Goal: Transaction & Acquisition: Obtain resource

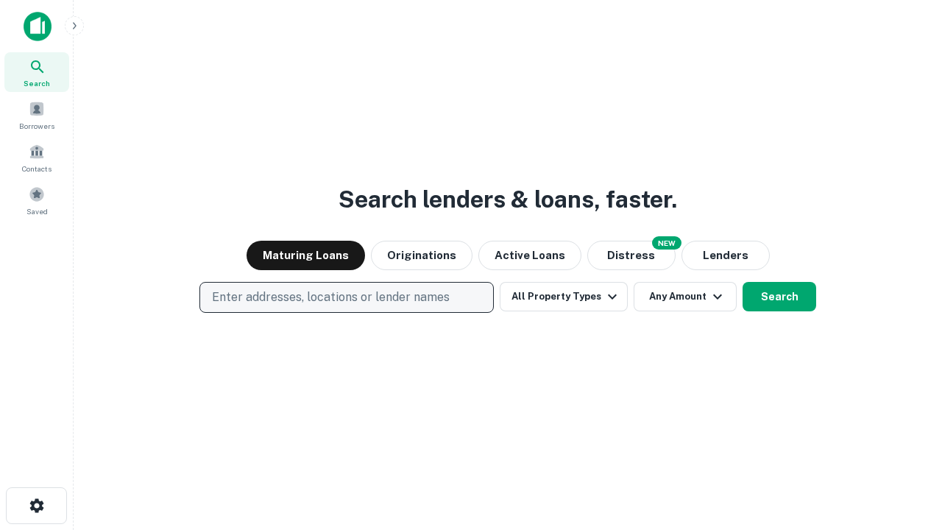
click at [346, 297] on p "Enter addresses, locations or lender names" at bounding box center [331, 297] width 238 height 18
type input "**********"
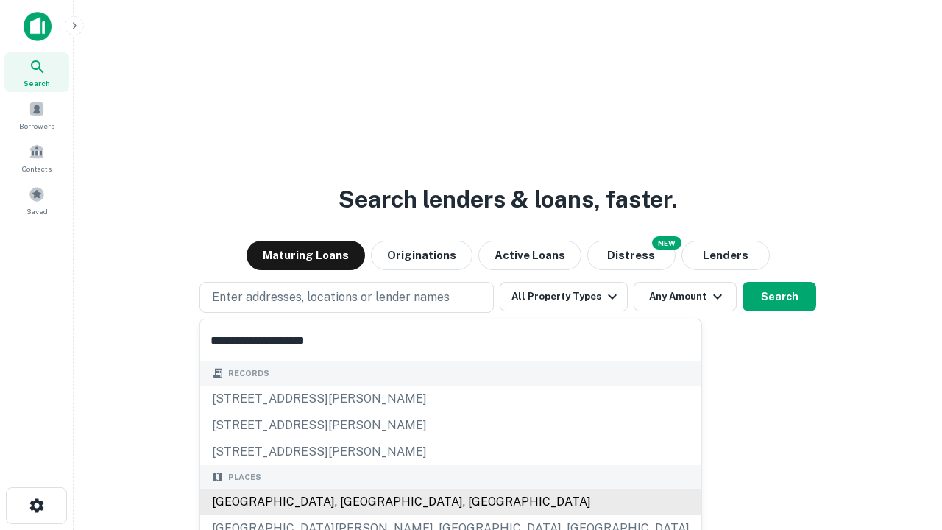
click at [352, 502] on div "[GEOGRAPHIC_DATA], [GEOGRAPHIC_DATA], [GEOGRAPHIC_DATA]" at bounding box center [450, 501] width 501 height 26
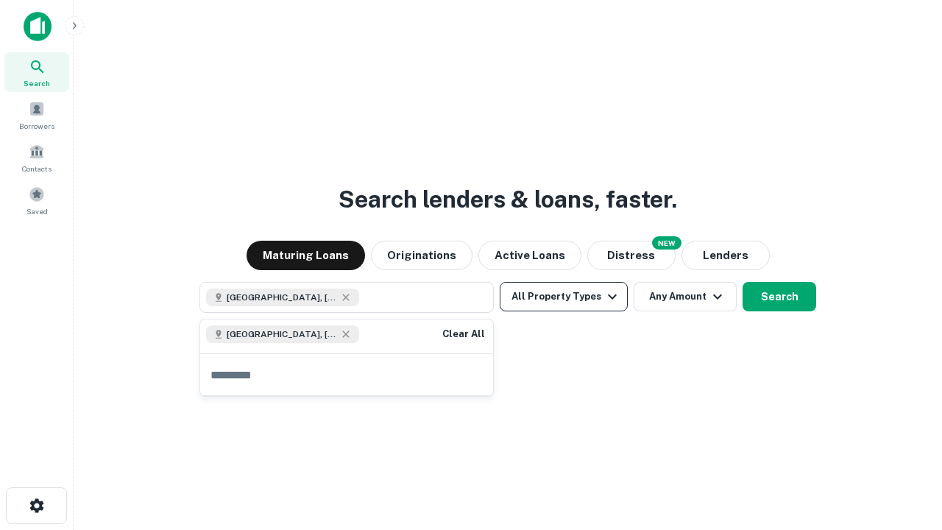
click at [563, 296] on button "All Property Types" at bounding box center [563, 296] width 128 height 29
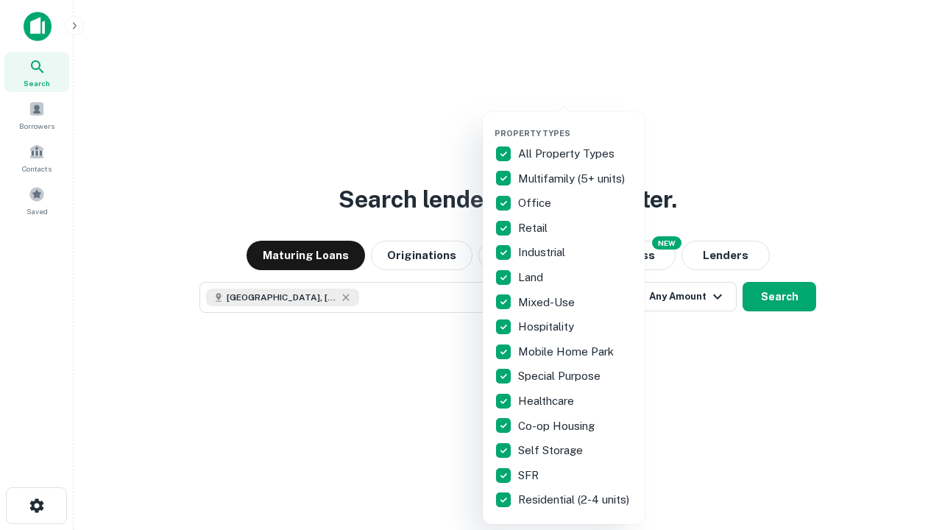
click at [575, 124] on button "button" at bounding box center [575, 124] width 162 height 1
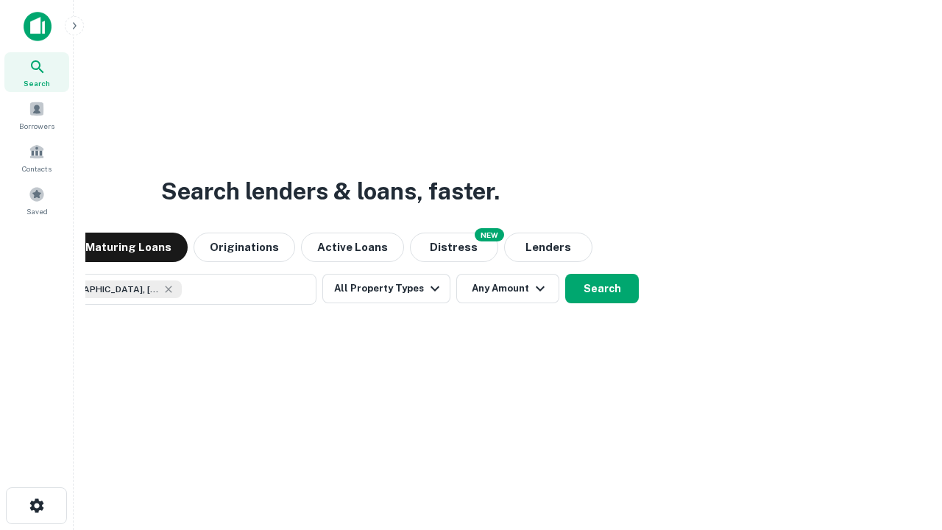
scroll to position [24, 0]
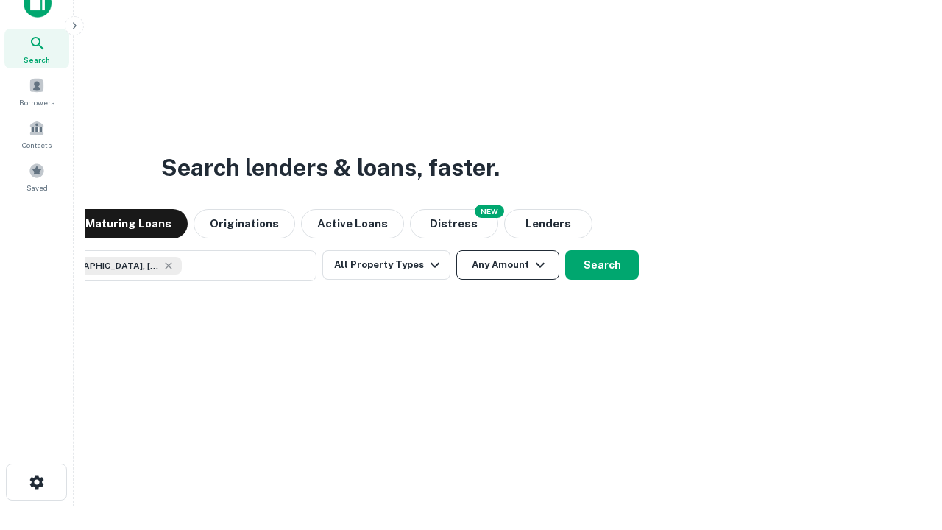
click at [456, 250] on button "Any Amount" at bounding box center [507, 264] width 103 height 29
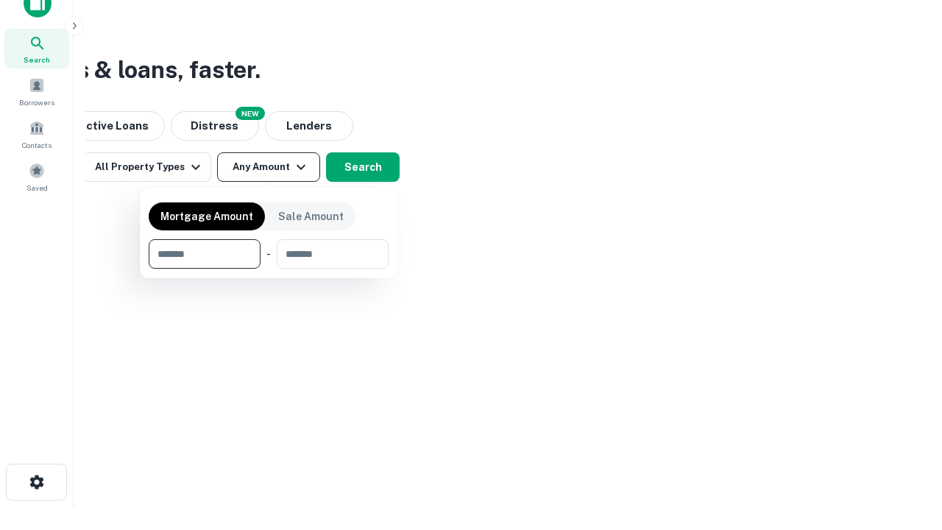
type input "*******"
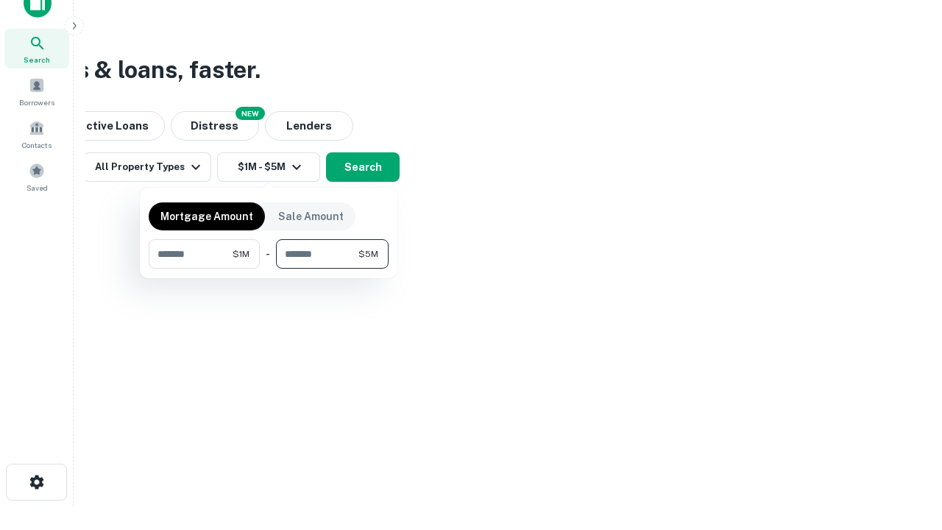
type input "*******"
click at [268, 268] on button "button" at bounding box center [269, 268] width 240 height 1
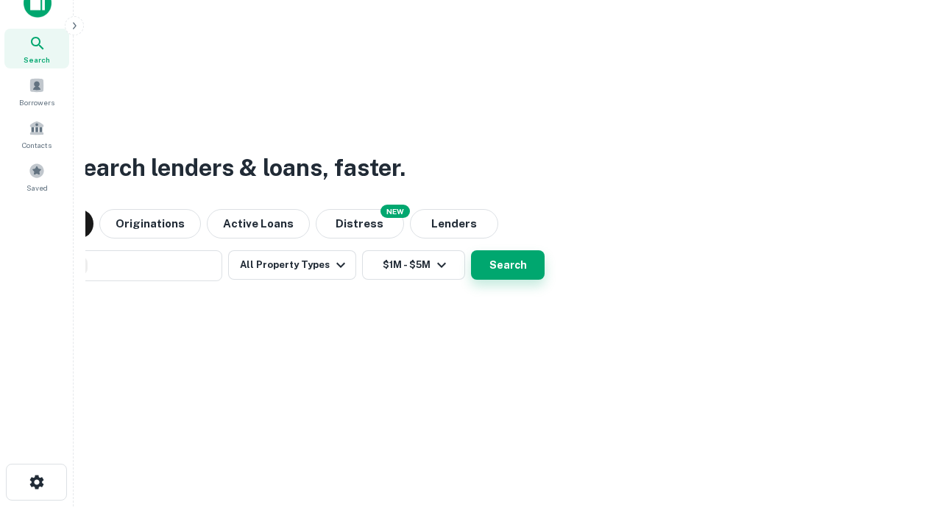
click at [471, 250] on button "Search" at bounding box center [508, 264] width 74 height 29
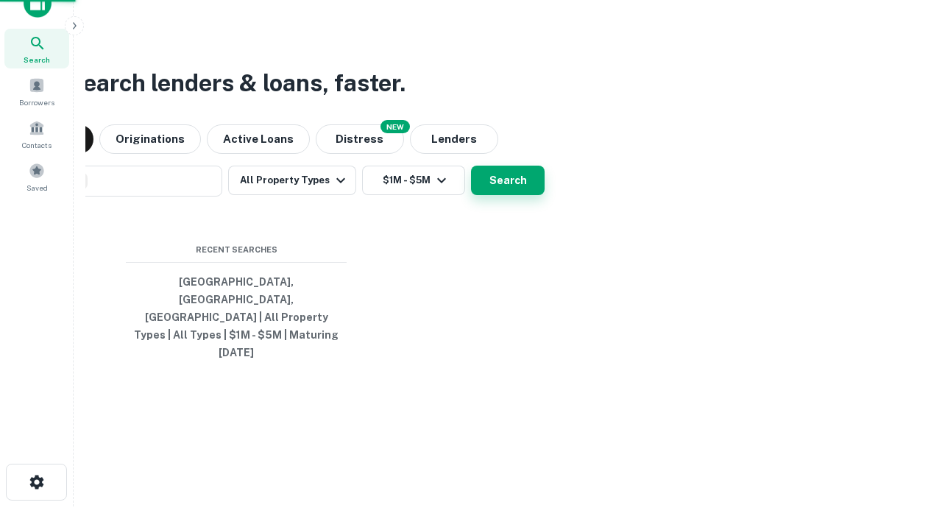
scroll to position [39, 416]
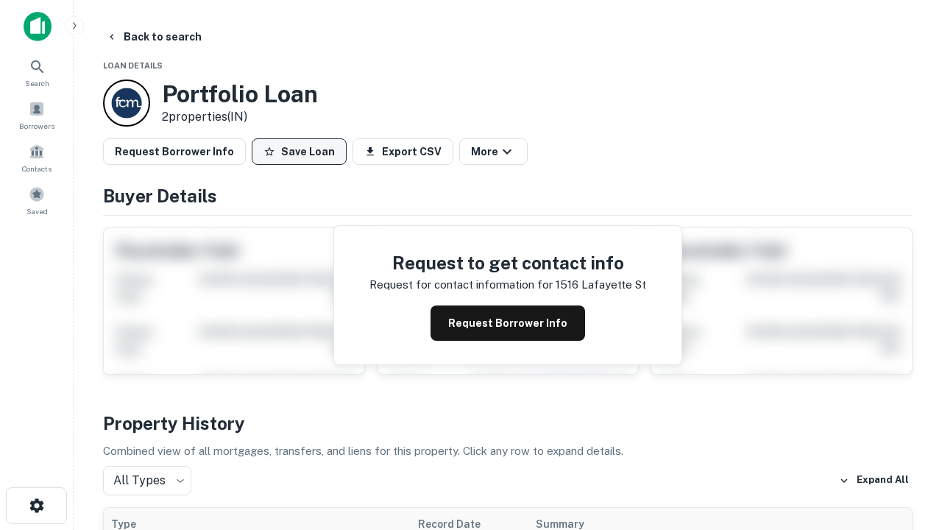
click at [299, 152] on button "Save Loan" at bounding box center [299, 151] width 95 height 26
click at [302, 152] on button "Loan Saved" at bounding box center [303, 151] width 102 height 26
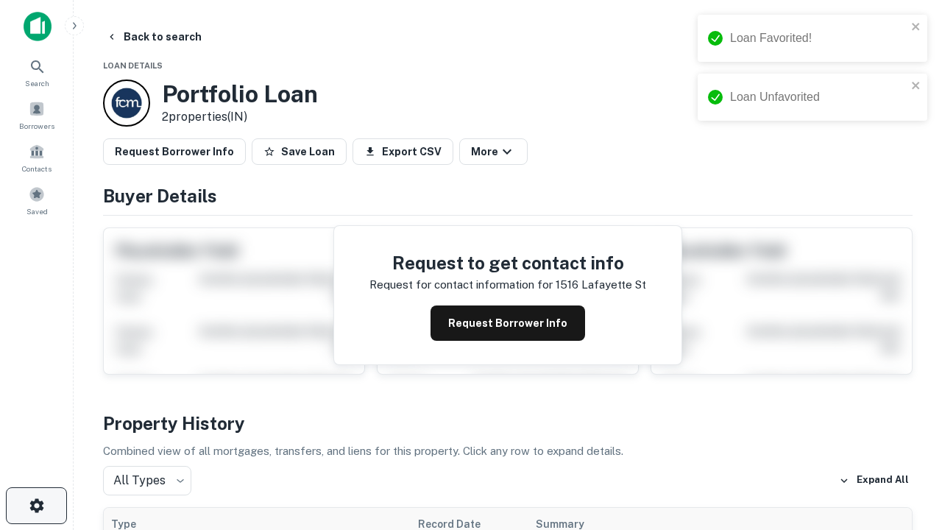
click at [36, 505] on icon "button" at bounding box center [37, 505] width 18 height 18
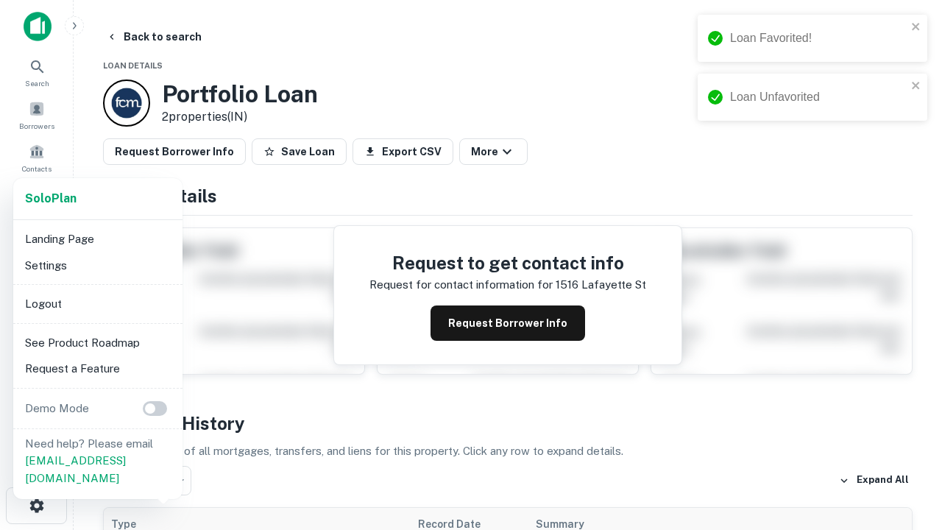
click at [97, 303] on li "Logout" at bounding box center [97, 304] width 157 height 26
